Goal: Task Accomplishment & Management: Use online tool/utility

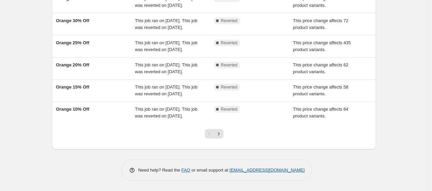
scroll to position [219, 0]
click at [222, 137] on icon "Next" at bounding box center [218, 134] width 7 height 7
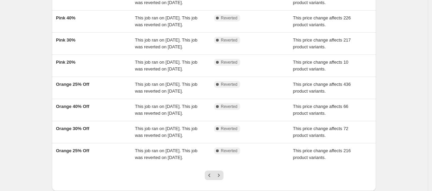
scroll to position [188, 0]
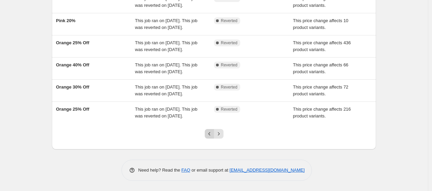
click at [210, 135] on icon "Previous" at bounding box center [209, 133] width 2 height 3
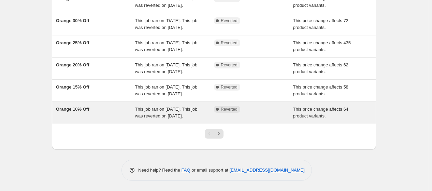
click at [147, 119] on span "This job ran on [DATE]. This job was reverted on [DATE]." at bounding box center [166, 113] width 62 height 12
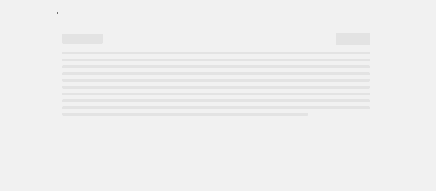
select select "pcap"
select select "no_change"
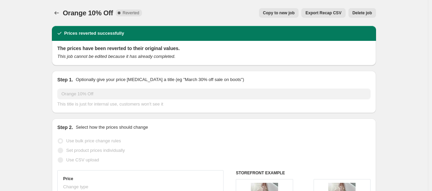
click at [268, 15] on button "Copy to new job" at bounding box center [279, 13] width 40 height 10
select select "pcap"
select select "no_change"
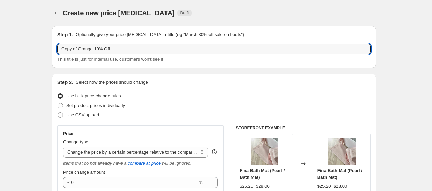
drag, startPoint x: 80, startPoint y: 51, endPoint x: -54, endPoint y: 83, distance: 137.5
click at [0, 83] on html "Home Settings Plans Skip to content Create new price [MEDICAL_DATA]. This page …" at bounding box center [216, 95] width 432 height 191
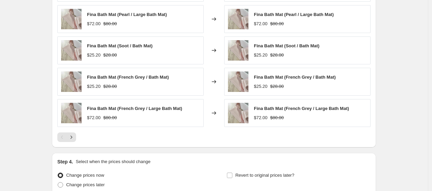
scroll to position [521, 0]
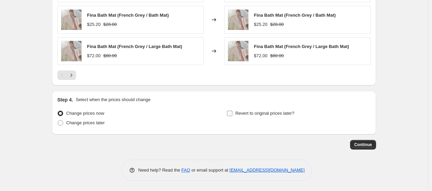
type input "Orange 10% Off"
click at [284, 116] on span "Revert to original prices later?" at bounding box center [264, 113] width 59 height 5
click at [232, 116] on input "Revert to original prices later?" at bounding box center [229, 113] width 5 height 5
checkbox input "true"
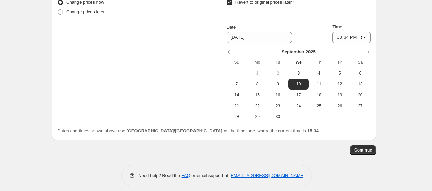
scroll to position [632, 0]
click at [276, 82] on span "9" at bounding box center [277, 83] width 15 height 5
type input "9/9/2025"
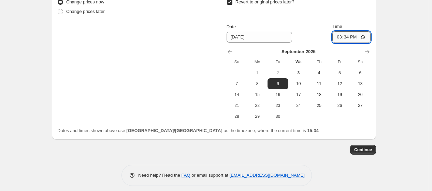
click at [351, 39] on input "15:34" at bounding box center [351, 37] width 38 height 12
type input "11:00"
click at [366, 152] on span "Continue" at bounding box center [363, 149] width 18 height 5
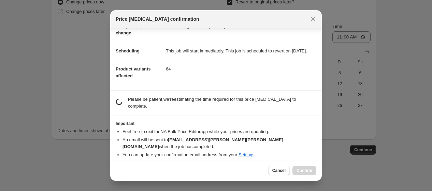
scroll to position [46, 0]
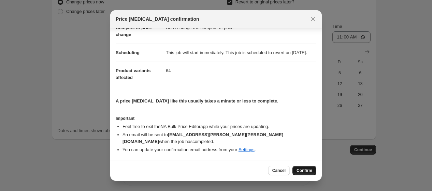
click at [301, 170] on span "Confirm" at bounding box center [304, 170] width 16 height 5
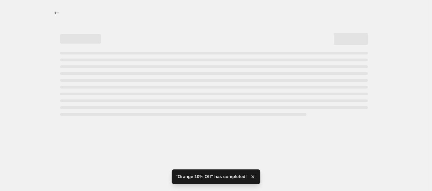
select select "pcap"
select select "no_change"
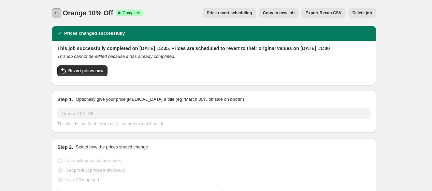
click at [58, 11] on icon "Price change jobs" at bounding box center [56, 13] width 7 height 7
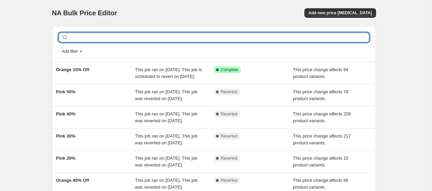
click at [108, 40] on input "text" at bounding box center [219, 38] width 299 height 10
type input "orange"
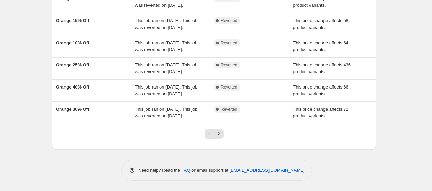
scroll to position [208, 0]
click at [217, 136] on icon "Next" at bounding box center [218, 134] width 7 height 7
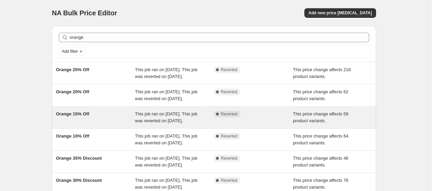
scroll to position [160, 0]
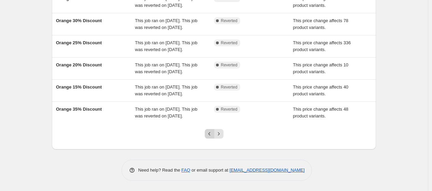
click at [209, 134] on icon "Previous" at bounding box center [209, 134] width 7 height 7
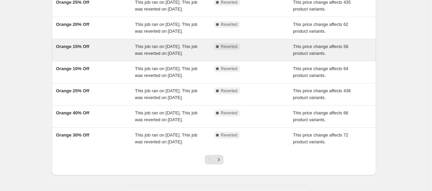
scroll to position [134, 0]
click at [174, 57] on div "This job ran on 4 August 2025. This job was reverted on 14 August 2025." at bounding box center [174, 50] width 79 height 14
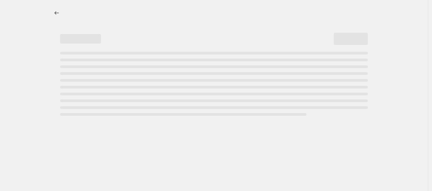
select select "pcap"
select select "no_change"
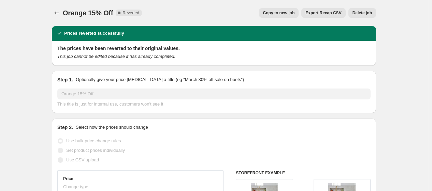
click at [276, 14] on span "Copy to new job" at bounding box center [279, 12] width 32 height 5
select select "pcap"
select select "no_change"
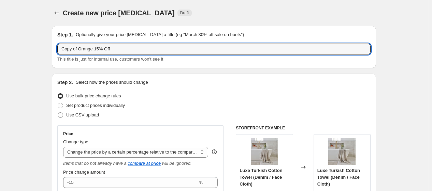
drag, startPoint x: 80, startPoint y: 49, endPoint x: -75, endPoint y: 71, distance: 156.6
click at [0, 71] on html "Home Settings Plans Skip to content Create new price change job. This page is r…" at bounding box center [216, 95] width 432 height 191
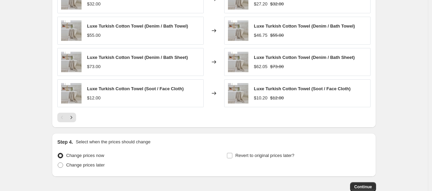
scroll to position [521, 0]
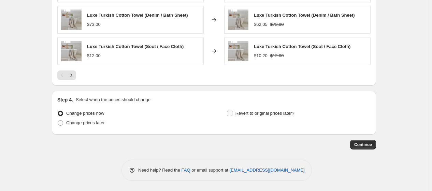
type input "Orange 15% Off"
click at [258, 109] on label "Revert to original prices later?" at bounding box center [260, 114] width 68 height 10
click at [232, 111] on input "Revert to original prices later?" at bounding box center [229, 113] width 5 height 5
checkbox input "true"
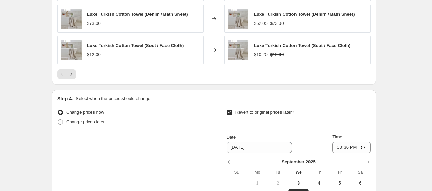
scroll to position [633, 0]
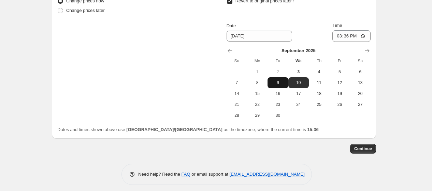
click at [279, 86] on span "9" at bounding box center [277, 82] width 15 height 5
type input "9/9/2025"
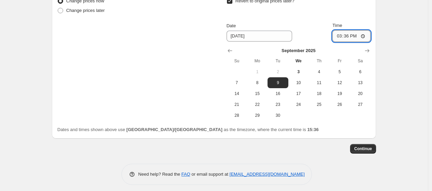
click at [350, 35] on input "15:36" at bounding box center [351, 36] width 38 height 12
type input "11:00"
click at [352, 128] on div "Dates and times shown above use Asia/Calcutta as the timezone, where the curren…" at bounding box center [213, 130] width 313 height 7
click at [361, 149] on span "Continue" at bounding box center [363, 148] width 18 height 5
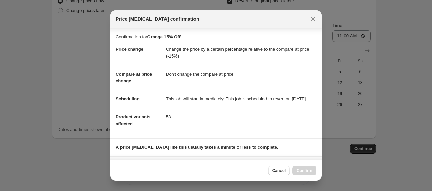
scroll to position [109, 0]
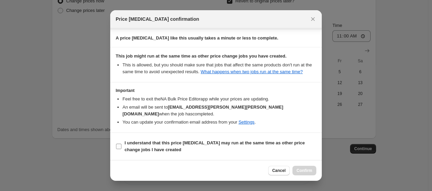
click at [227, 146] on b "I understand that this price change job may run at the same time as other price…" at bounding box center [214, 147] width 180 height 12
click at [121, 146] on input "I understand that this price change job may run at the same time as other price…" at bounding box center [118, 146] width 5 height 5
checkbox input "true"
click at [302, 171] on span "Confirm" at bounding box center [304, 170] width 16 height 5
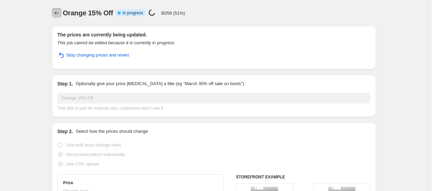
click at [60, 13] on icon "Price change jobs" at bounding box center [56, 13] width 7 height 7
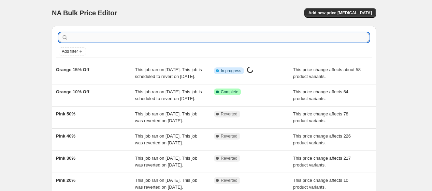
click at [111, 39] on input "text" at bounding box center [219, 38] width 299 height 10
type input "o"
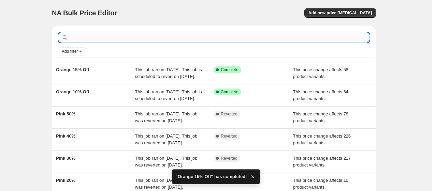
click at [111, 39] on input "text" at bounding box center [219, 38] width 299 height 10
type input "r"
type input "orange"
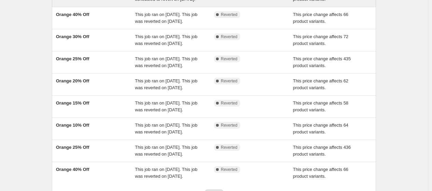
scroll to position [105, 0]
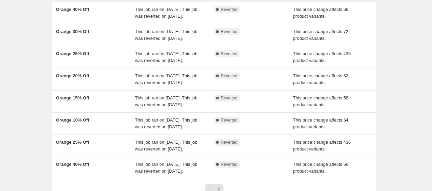
click at [125, 86] on div "Orange 20% Off" at bounding box center [95, 80] width 79 height 14
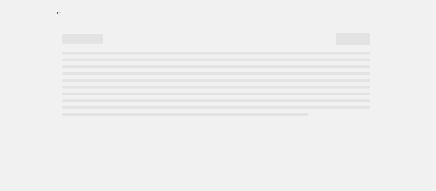
select select "pcap"
select select "no_change"
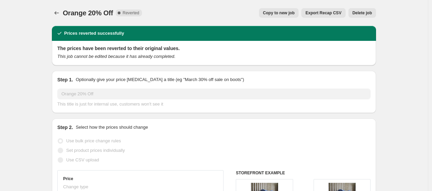
click at [284, 13] on span "Copy to new job" at bounding box center [279, 12] width 32 height 5
select select "pcap"
select select "no_change"
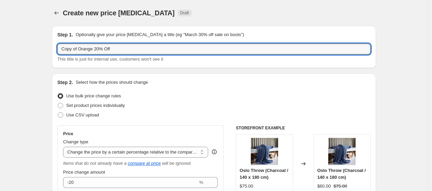
drag, startPoint x: 80, startPoint y: 49, endPoint x: -28, endPoint y: 59, distance: 108.5
click at [0, 59] on html "Home Settings Plans Skip to content Create new price change job. This page is r…" at bounding box center [216, 95] width 432 height 191
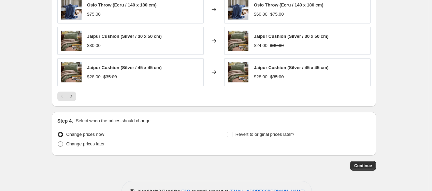
scroll to position [499, 0]
type input "Orange 20% Off"
click at [277, 133] on span "Revert to original prices later?" at bounding box center [264, 134] width 59 height 5
click at [232, 133] on input "Revert to original prices later?" at bounding box center [229, 134] width 5 height 5
checkbox input "true"
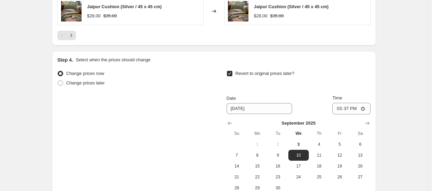
scroll to position [560, 0]
click at [350, 110] on input "15:37" at bounding box center [351, 109] width 38 height 12
type input "11:00"
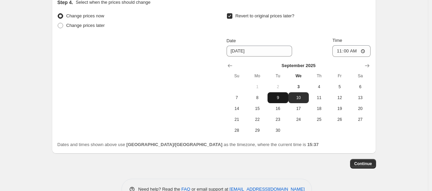
click at [274, 98] on span "9" at bounding box center [277, 97] width 15 height 5
type input "9/9/2025"
click at [367, 161] on button "Continue" at bounding box center [363, 164] width 26 height 10
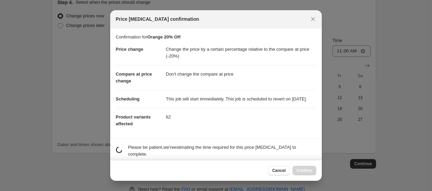
scroll to position [109, 0]
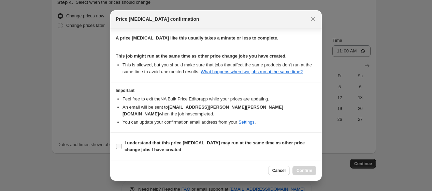
click at [213, 142] on b "I understand that this price change job may run at the same time as other price…" at bounding box center [214, 147] width 180 height 12
click at [121, 144] on input "I understand that this price change job may run at the same time as other price…" at bounding box center [118, 146] width 5 height 5
checkbox input "true"
click at [308, 172] on span "Confirm" at bounding box center [304, 170] width 16 height 5
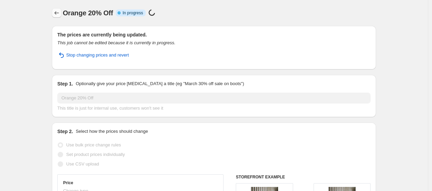
click at [55, 10] on icon "Price change jobs" at bounding box center [56, 13] width 7 height 7
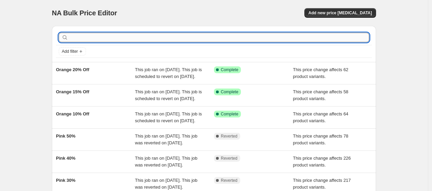
click at [165, 38] on input "text" at bounding box center [219, 38] width 299 height 10
type input "orange"
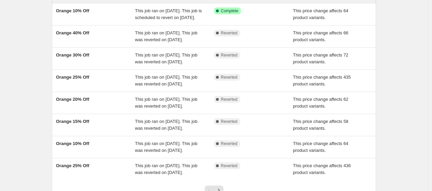
scroll to position [104, 0]
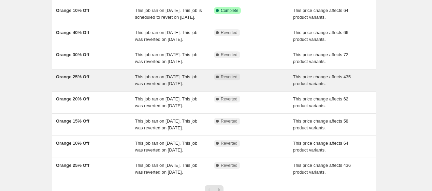
click at [114, 87] on div "Orange 25% Off" at bounding box center [95, 81] width 79 height 14
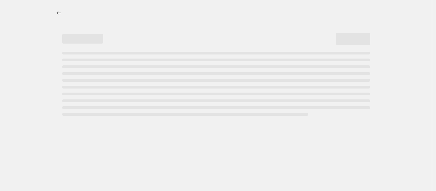
select select "pcap"
select select "no_change"
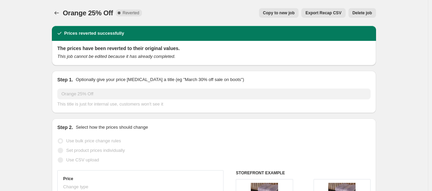
click at [276, 12] on span "Copy to new job" at bounding box center [279, 12] width 32 height 5
select select "pcap"
select select "no_change"
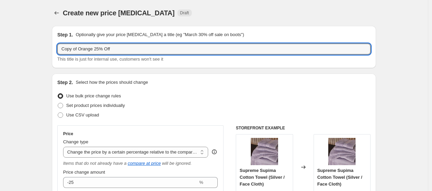
drag, startPoint x: 80, startPoint y: 51, endPoint x: -72, endPoint y: 82, distance: 155.3
click at [0, 82] on html "Home Settings Plans Skip to content Create new price change job. This page is r…" at bounding box center [216, 95] width 432 height 191
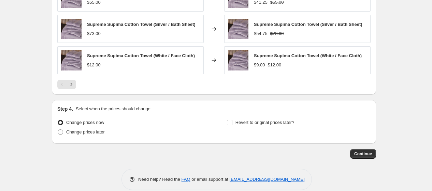
scroll to position [521, 0]
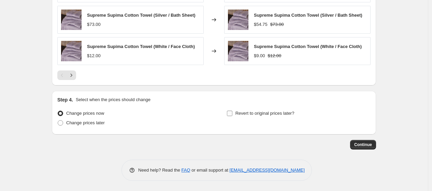
type input "Orange 25% Off"
click at [260, 116] on span "Revert to original prices later?" at bounding box center [264, 113] width 59 height 5
click at [232, 116] on input "Revert to original prices later?" at bounding box center [229, 113] width 5 height 5
checkbox input "true"
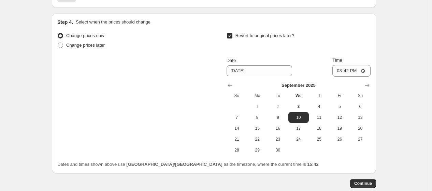
scroll to position [599, 0]
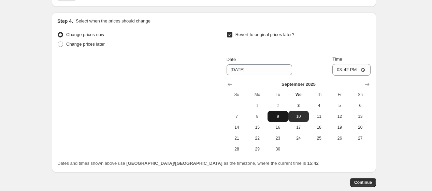
click at [279, 115] on span "9" at bounding box center [277, 116] width 15 height 5
type input "9/9/2025"
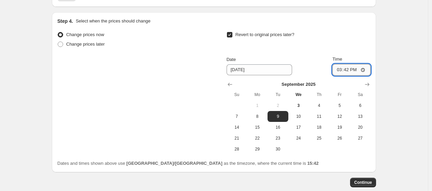
click at [352, 72] on input "15:42" at bounding box center [351, 70] width 38 height 12
type input "11:00"
click at [363, 182] on span "Continue" at bounding box center [363, 182] width 18 height 5
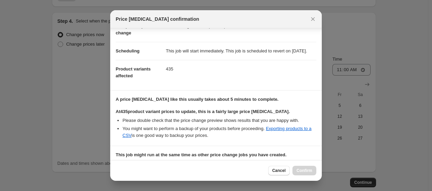
scroll to position [147, 0]
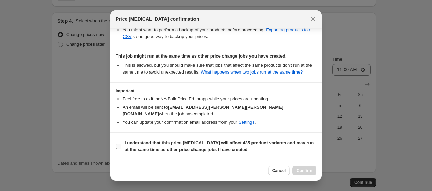
click at [223, 147] on b "I understand that this price change job will affect 435 product variants and ma…" at bounding box center [218, 147] width 189 height 12
click at [121, 147] on input "I understand that this price change job will affect 435 product variants and ma…" at bounding box center [118, 146] width 5 height 5
checkbox input "true"
click at [304, 166] on button "Confirm" at bounding box center [304, 171] width 24 height 10
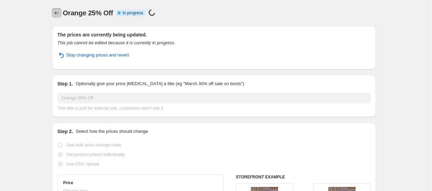
click at [59, 14] on icon "Price change jobs" at bounding box center [56, 13] width 7 height 7
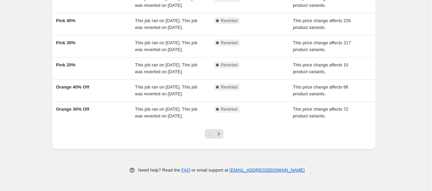
scroll to position [229, 0]
click at [220, 132] on icon "Next" at bounding box center [218, 134] width 7 height 7
click at [211, 134] on icon "Previous" at bounding box center [209, 134] width 7 height 7
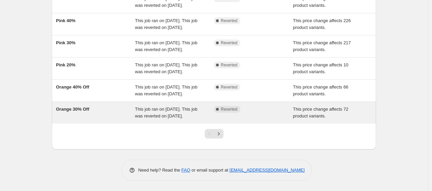
click at [113, 107] on div "Orange 30% Off" at bounding box center [95, 113] width 79 height 14
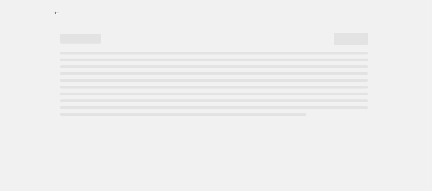
select select "pcap"
select select "no_change"
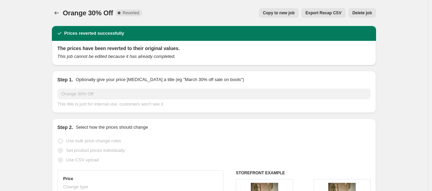
click at [284, 10] on button "Copy to new job" at bounding box center [279, 13] width 40 height 10
select select "pcap"
select select "no_change"
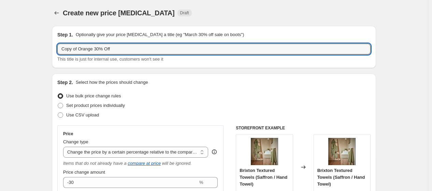
drag, startPoint x: 80, startPoint y: 50, endPoint x: -39, endPoint y: 64, distance: 120.1
click at [0, 64] on html "Home Settings Plans Skip to content Create new price change job. This page is r…" at bounding box center [216, 95] width 432 height 191
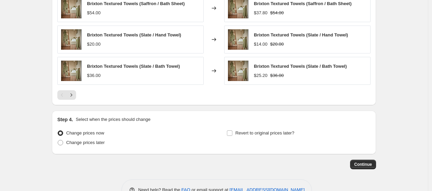
scroll to position [521, 0]
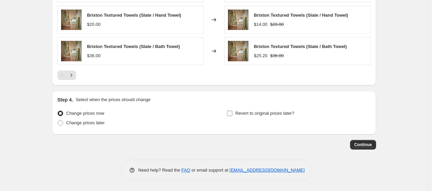
type input "Orange 30% Off"
click at [247, 112] on span "Revert to original prices later?" at bounding box center [264, 113] width 59 height 5
click at [232, 112] on input "Revert to original prices later?" at bounding box center [229, 113] width 5 height 5
checkbox input "true"
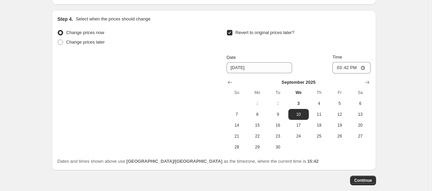
scroll to position [630, 0]
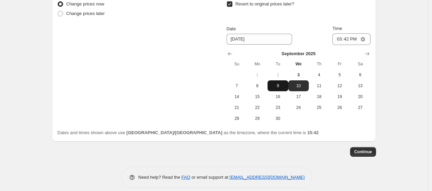
click at [276, 89] on span "9" at bounding box center [277, 85] width 15 height 5
type input "9/9/2025"
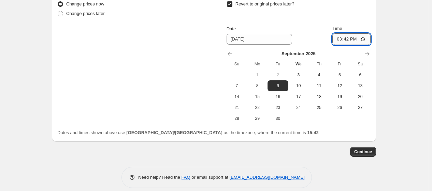
click at [349, 41] on input "15:42" at bounding box center [351, 39] width 38 height 12
type input "11:00"
click at [370, 156] on button "Continue" at bounding box center [363, 152] width 26 height 10
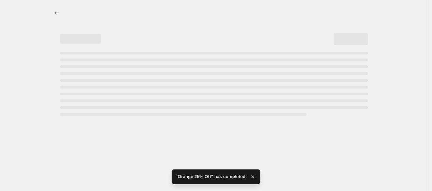
scroll to position [0, 0]
select select "pcap"
select select "no_change"
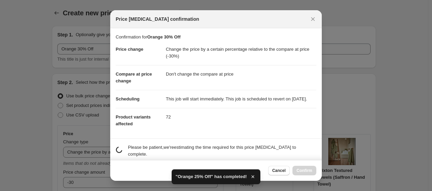
scroll to position [109, 0]
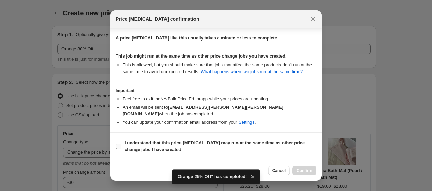
click at [231, 145] on b "I understand that this price change job may run at the same time as other price…" at bounding box center [214, 147] width 180 height 12
click at [121, 145] on input "I understand that this price change job may run at the same time as other price…" at bounding box center [118, 146] width 5 height 5
checkbox input "true"
click at [309, 171] on span "Confirm" at bounding box center [304, 170] width 16 height 5
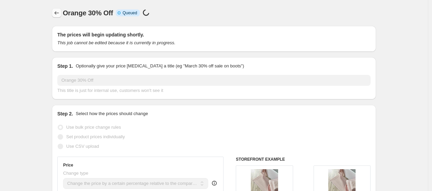
click at [57, 12] on icon "Price change jobs" at bounding box center [56, 13] width 7 height 7
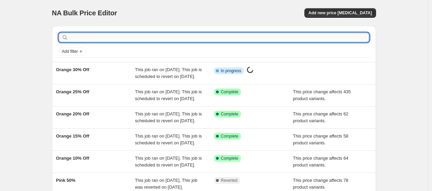
click at [126, 34] on input "text" at bounding box center [219, 38] width 299 height 10
type input "orange"
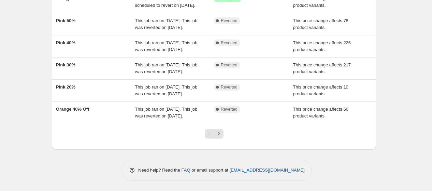
scroll to position [222, 0]
click at [219, 135] on icon "Next" at bounding box center [219, 133] width 2 height 3
click at [209, 134] on icon "Previous" at bounding box center [209, 134] width 7 height 7
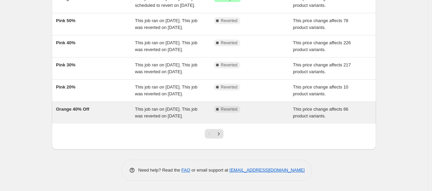
click at [104, 109] on div "Orange 40% Off" at bounding box center [95, 113] width 79 height 14
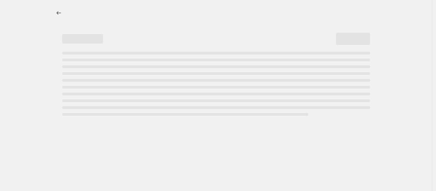
select select "pcap"
select select "no_change"
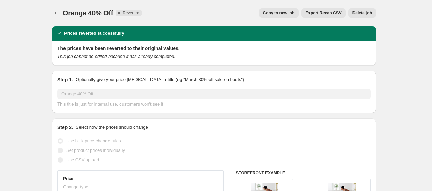
click at [279, 11] on span "Copy to new job" at bounding box center [279, 12] width 32 height 5
select select "pcap"
select select "no_change"
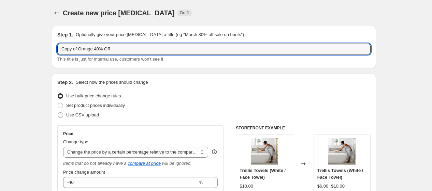
drag, startPoint x: 80, startPoint y: 50, endPoint x: -56, endPoint y: 83, distance: 140.5
click at [0, 83] on html "Home Settings Plans Skip to content Create new price change job. This page is r…" at bounding box center [216, 95] width 432 height 191
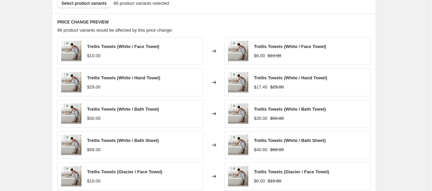
scroll to position [521, 0]
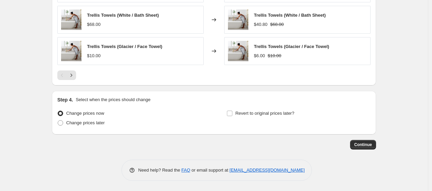
type input "Orange 40% Off"
click at [251, 114] on span "Revert to original prices later?" at bounding box center [264, 113] width 59 height 5
click at [232, 114] on input "Revert to original prices later?" at bounding box center [229, 113] width 5 height 5
checkbox input "true"
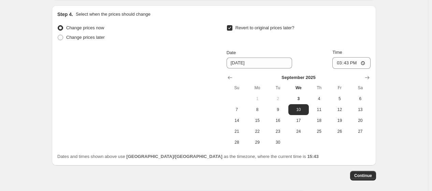
scroll to position [607, 0]
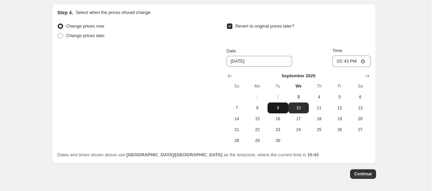
click at [275, 110] on span "9" at bounding box center [277, 107] width 15 height 5
type input "9/9/2025"
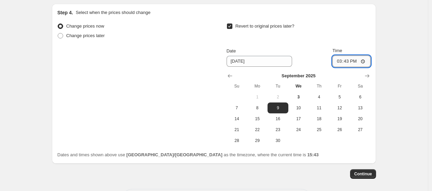
click at [350, 65] on input "15:43" at bounding box center [351, 62] width 38 height 12
type input "11:00"
click at [317, 57] on div "Date 9/9/2025 Time 11:00" at bounding box center [298, 57] width 144 height 20
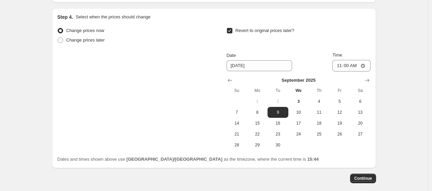
scroll to position [638, 0]
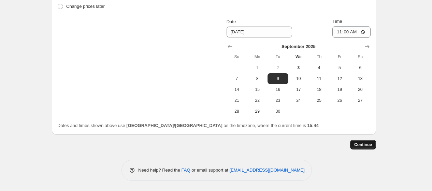
click at [360, 144] on span "Continue" at bounding box center [363, 144] width 18 height 5
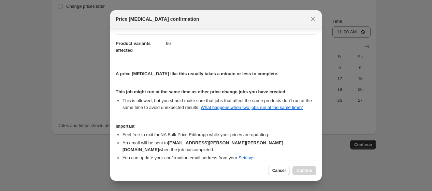
scroll to position [109, 0]
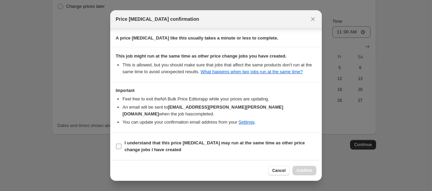
click at [242, 141] on b "I understand that this price change job may run at the same time as other price…" at bounding box center [214, 147] width 180 height 12
click at [121, 144] on input "I understand that this price change job may run at the same time as other price…" at bounding box center [118, 146] width 5 height 5
checkbox input "true"
click at [308, 171] on span "Confirm" at bounding box center [304, 170] width 16 height 5
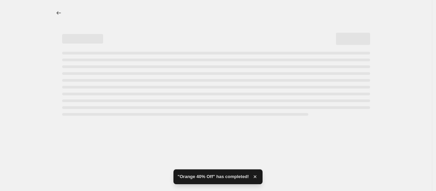
select select "pcap"
select select "no_change"
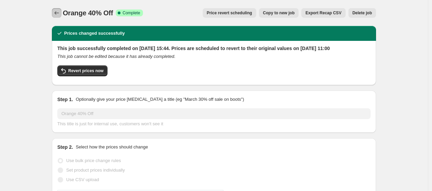
click at [57, 13] on icon "Price change jobs" at bounding box center [56, 13] width 7 height 7
